Goal: Find specific page/section: Find specific page/section

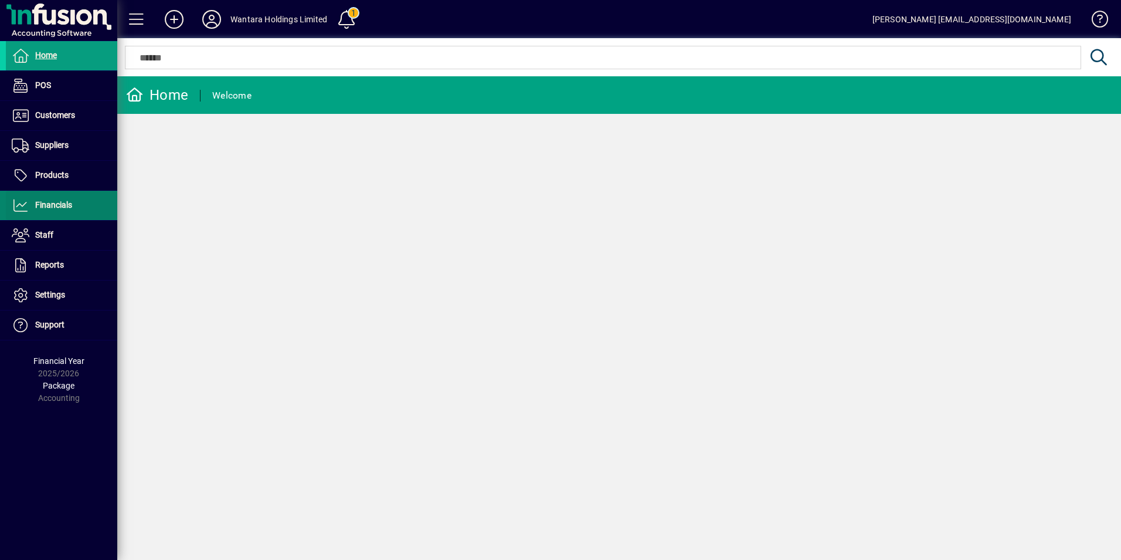
click at [48, 206] on span "Financials" at bounding box center [53, 204] width 37 height 9
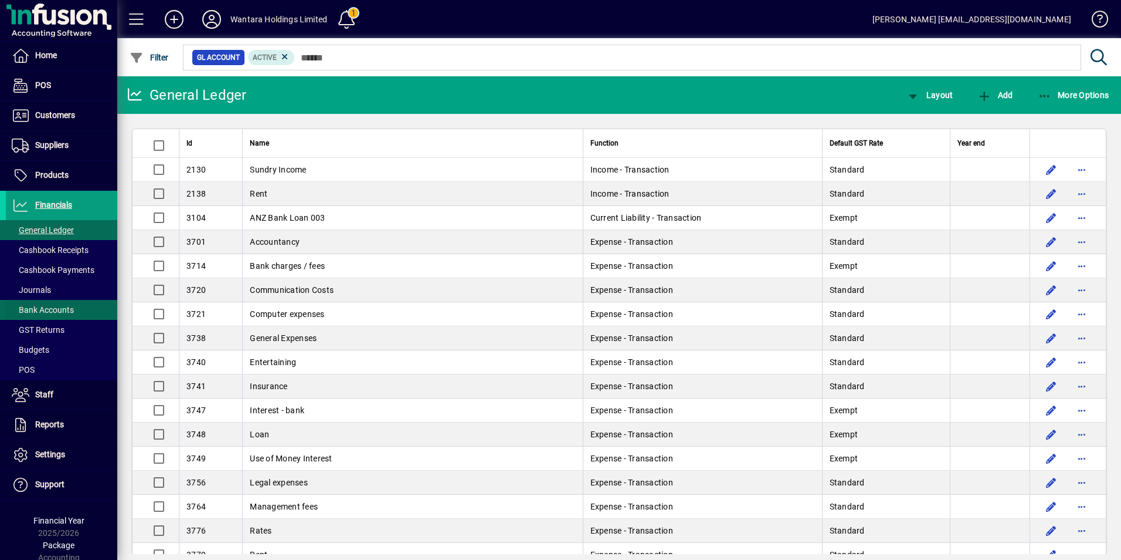
click at [57, 311] on span "Bank Accounts" at bounding box center [43, 309] width 62 height 9
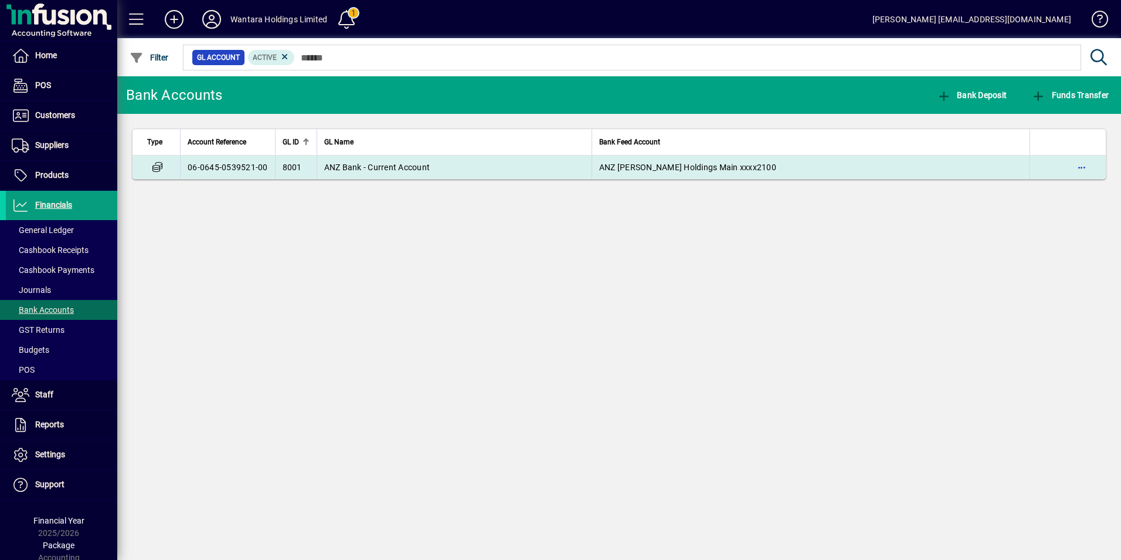
click at [357, 169] on span "ANZ Bank - Current Account" at bounding box center [377, 166] width 106 height 9
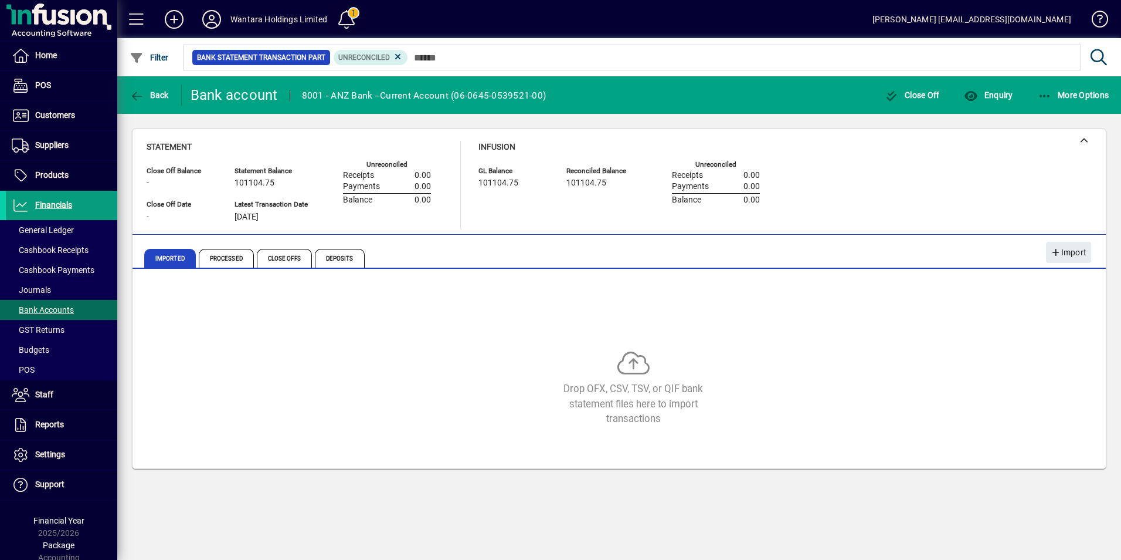
click at [347, 20] on span at bounding box center [347, 19] width 28 height 28
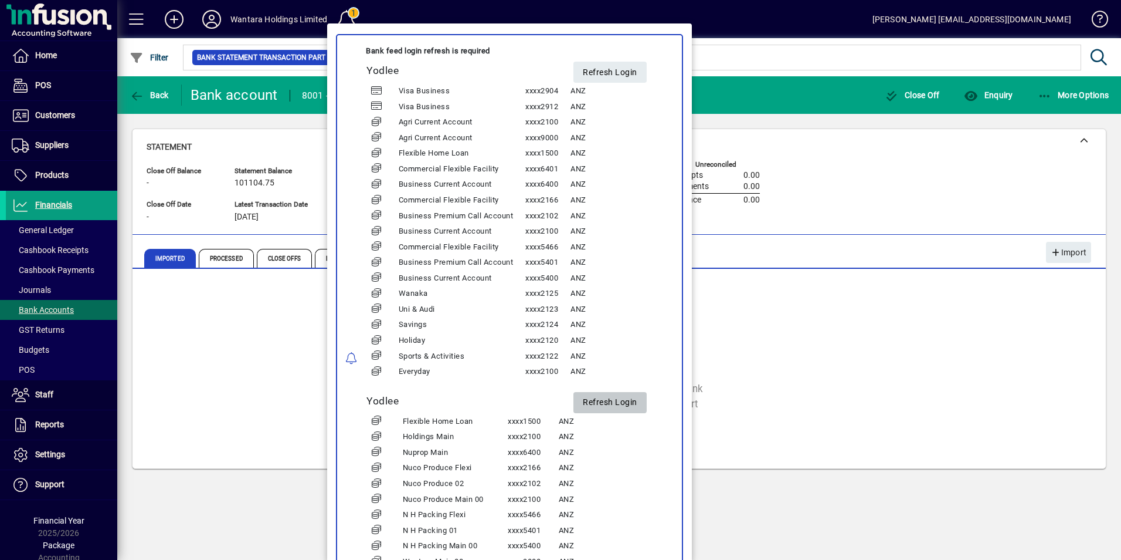
click at [608, 397] on span "Refresh Login" at bounding box center [610, 402] width 55 height 19
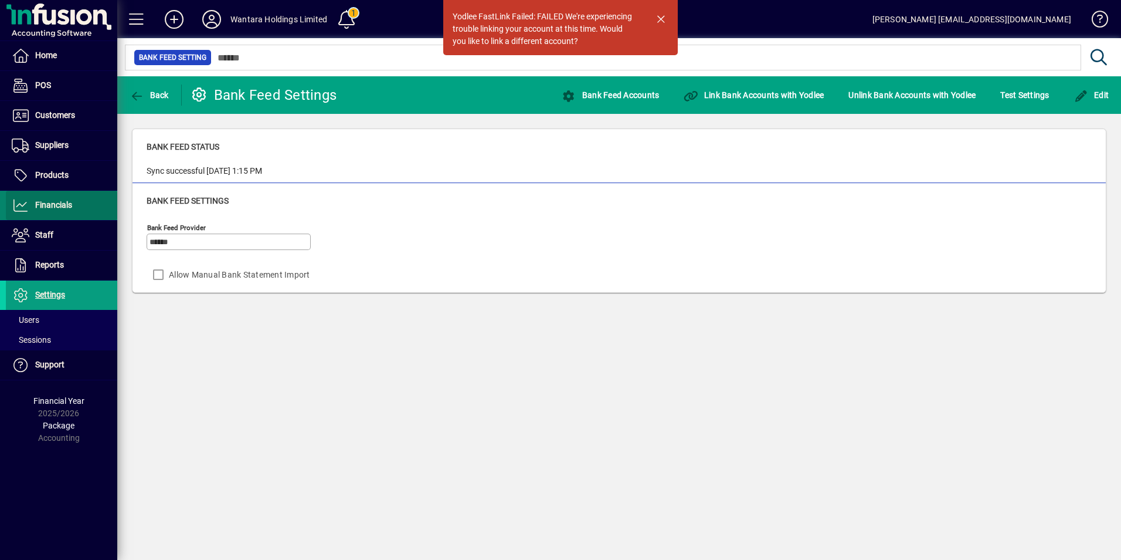
click at [48, 208] on span "Financials" at bounding box center [53, 204] width 37 height 9
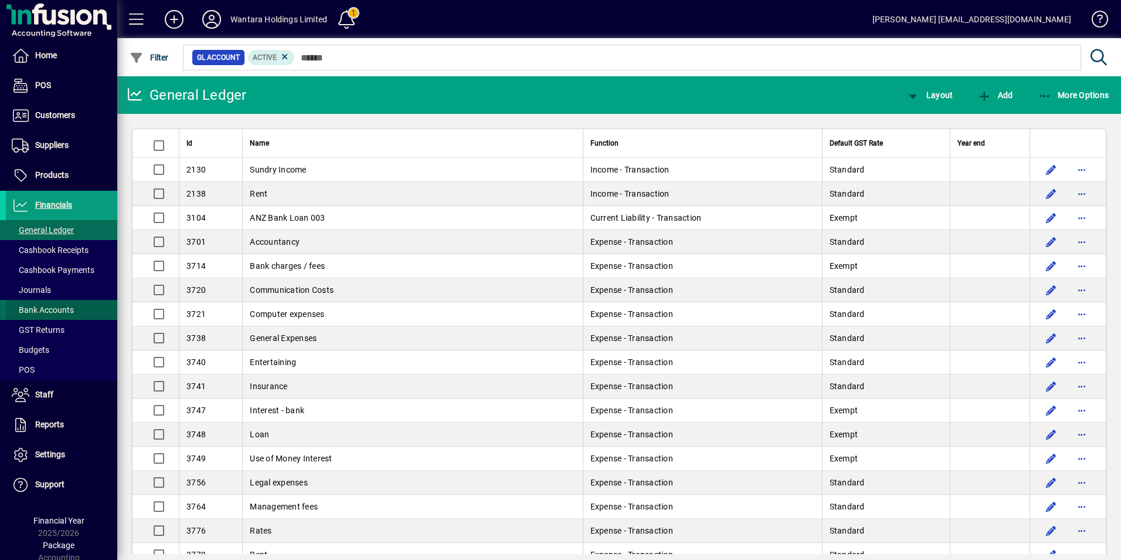
click at [61, 306] on span "Bank Accounts" at bounding box center [43, 309] width 62 height 9
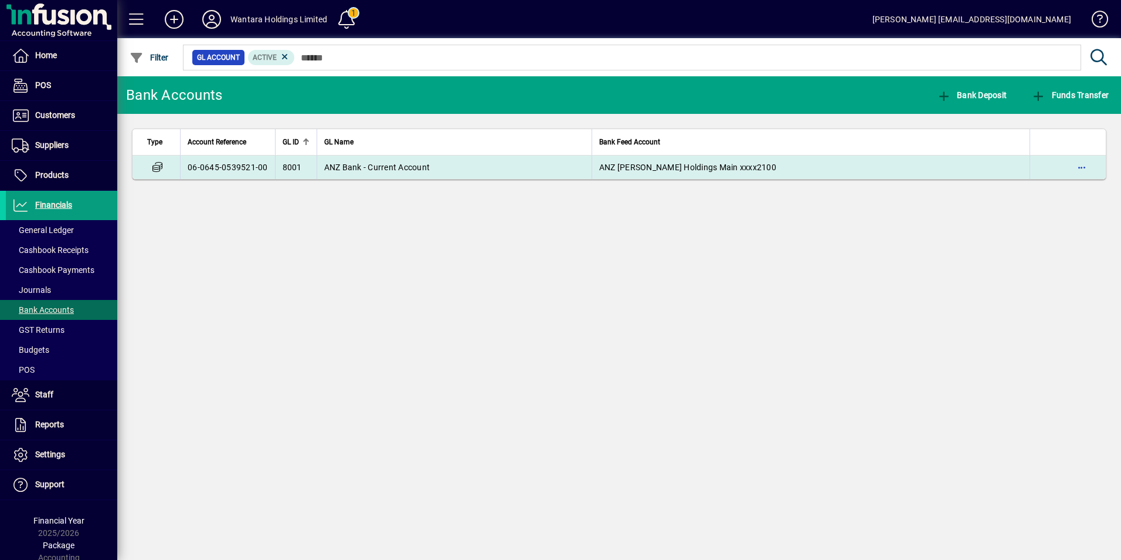
click at [367, 168] on span "ANZ Bank - Current Account" at bounding box center [377, 166] width 106 height 9
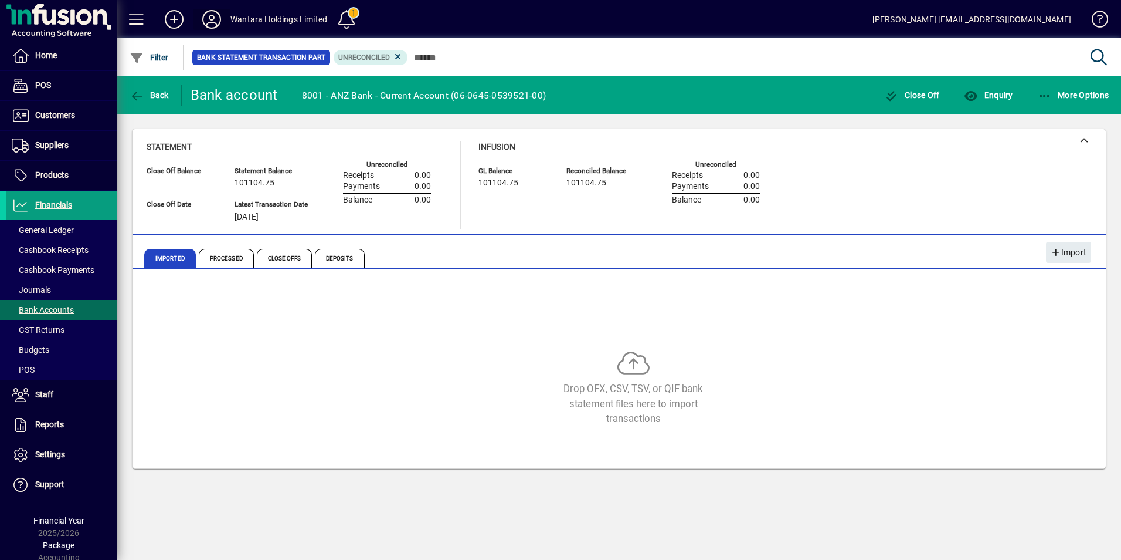
click at [224, 19] on span at bounding box center [212, 19] width 38 height 28
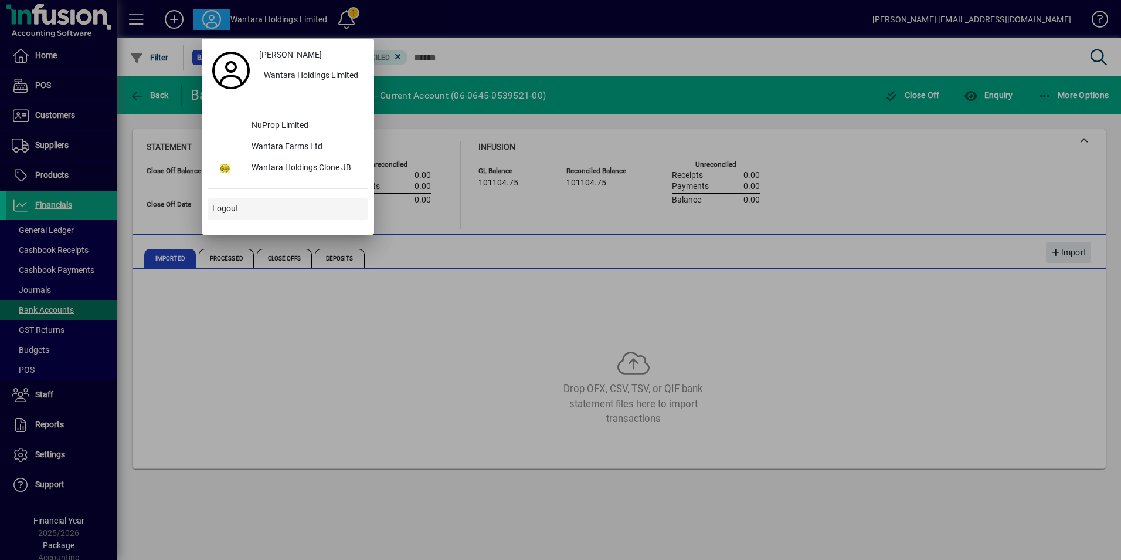
click at [235, 209] on span "Logout" at bounding box center [225, 208] width 26 height 12
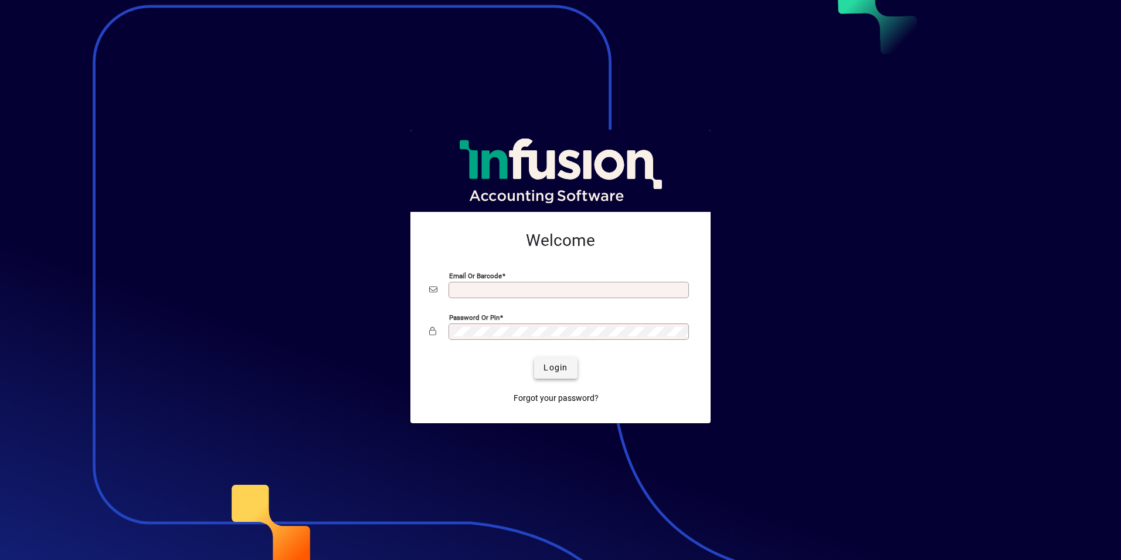
type input "**********"
click at [551, 371] on span "Login" at bounding box center [556, 367] width 24 height 12
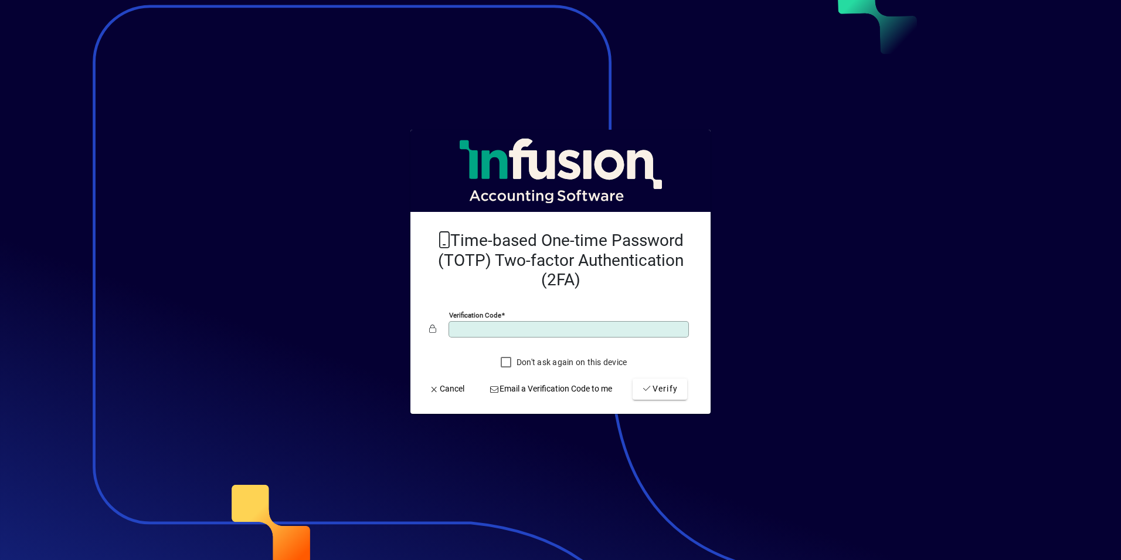
type input "******"
click at [633, 378] on button "Verify" at bounding box center [660, 388] width 55 height 21
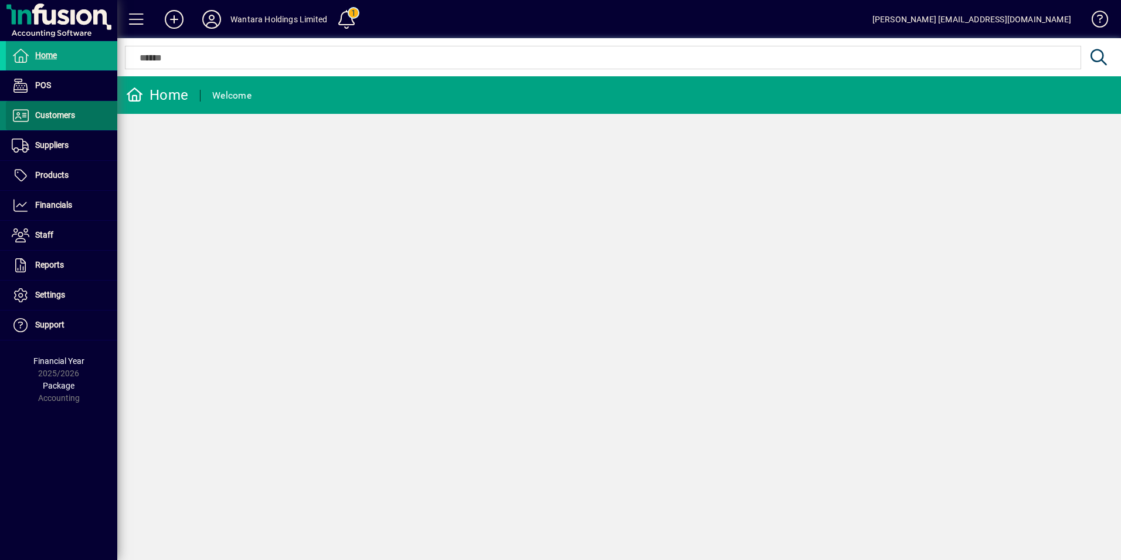
click at [45, 117] on span "Customers" at bounding box center [55, 114] width 40 height 9
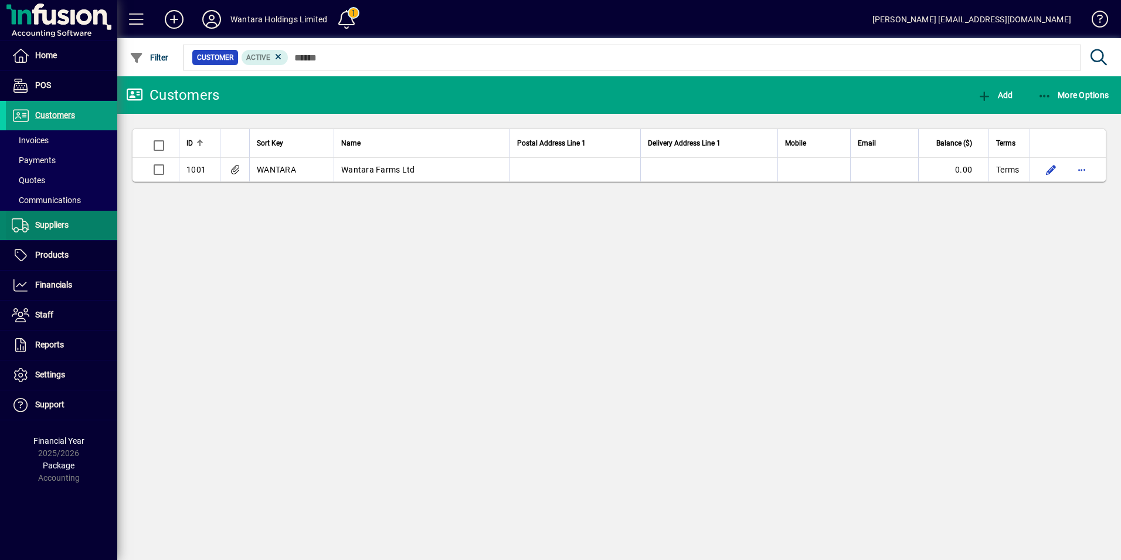
click at [49, 212] on span at bounding box center [61, 225] width 111 height 28
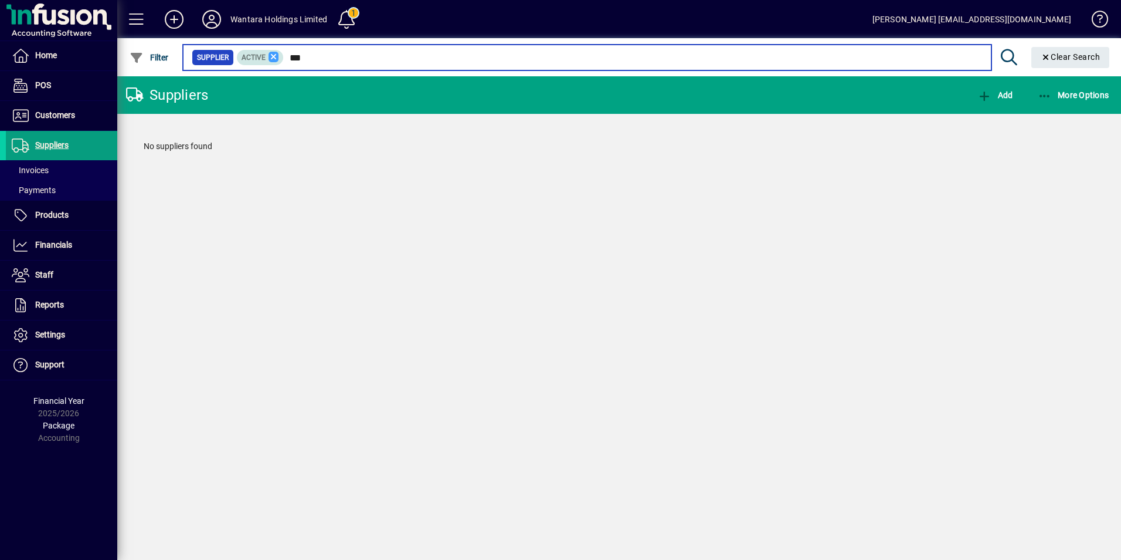
type input "***"
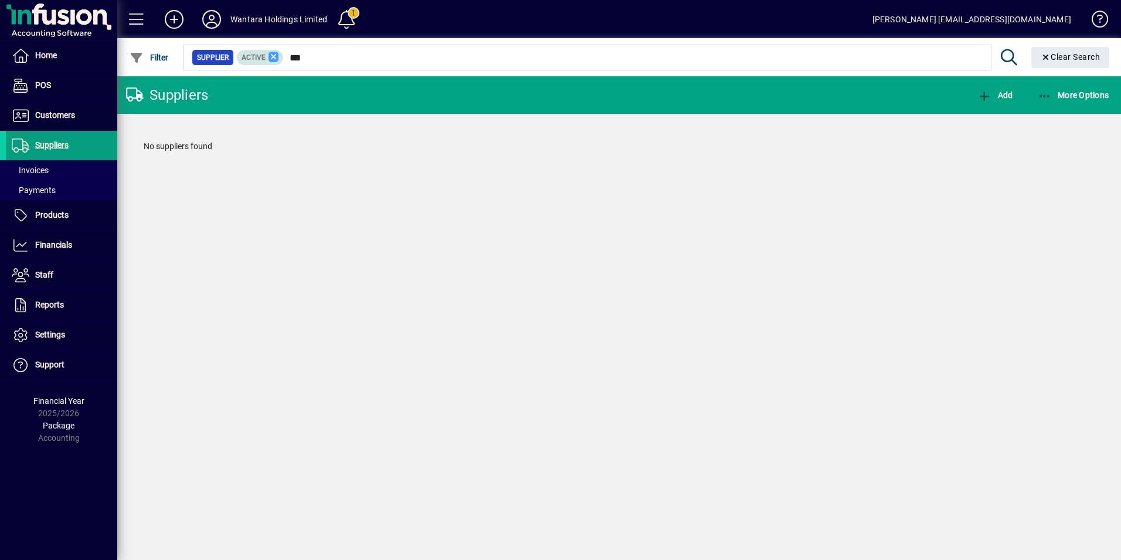
click at [274, 56] on icon at bounding box center [274, 57] width 11 height 11
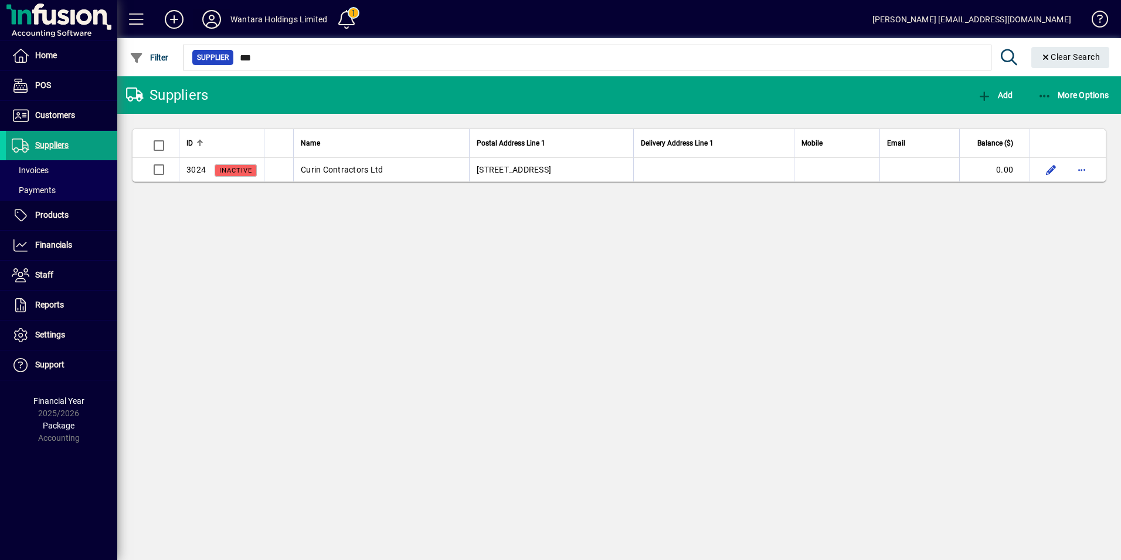
click at [217, 19] on icon at bounding box center [211, 19] width 23 height 19
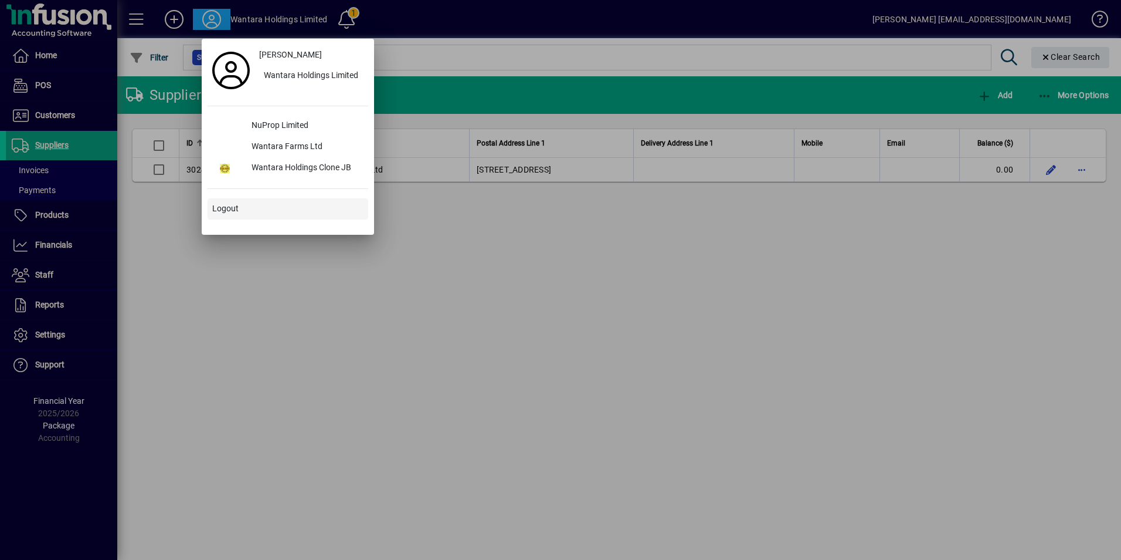
click at [229, 208] on span "Logout" at bounding box center [225, 208] width 26 height 12
